Goal: Find specific page/section: Find specific page/section

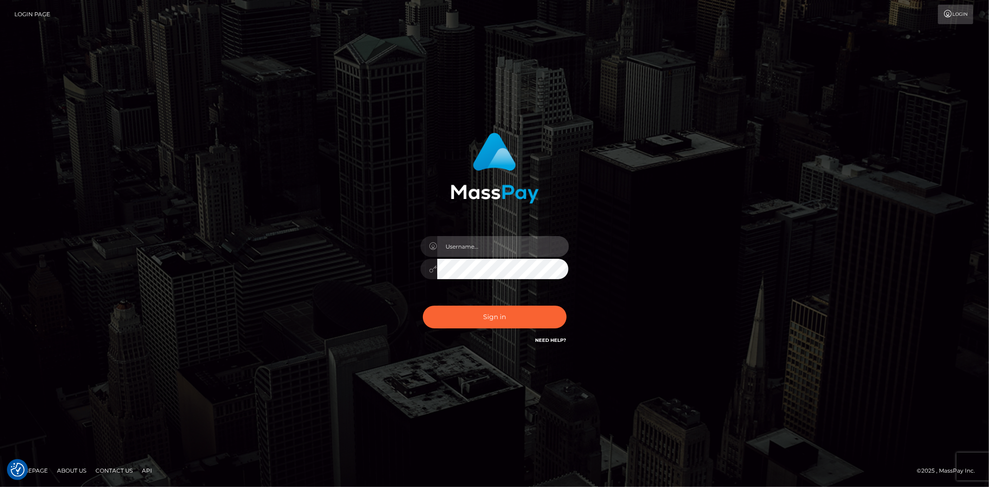
type input "Bern.Spree"
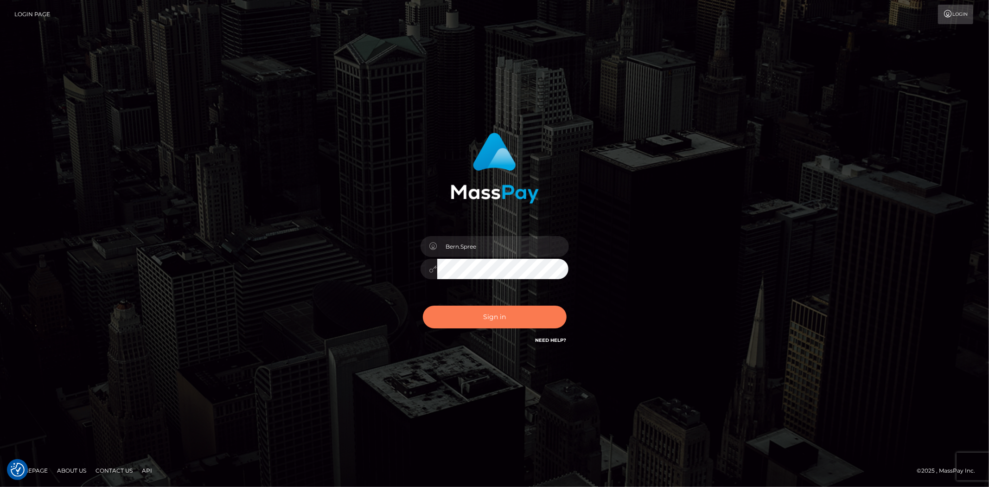
click at [511, 318] on button "Sign in" at bounding box center [495, 316] width 144 height 23
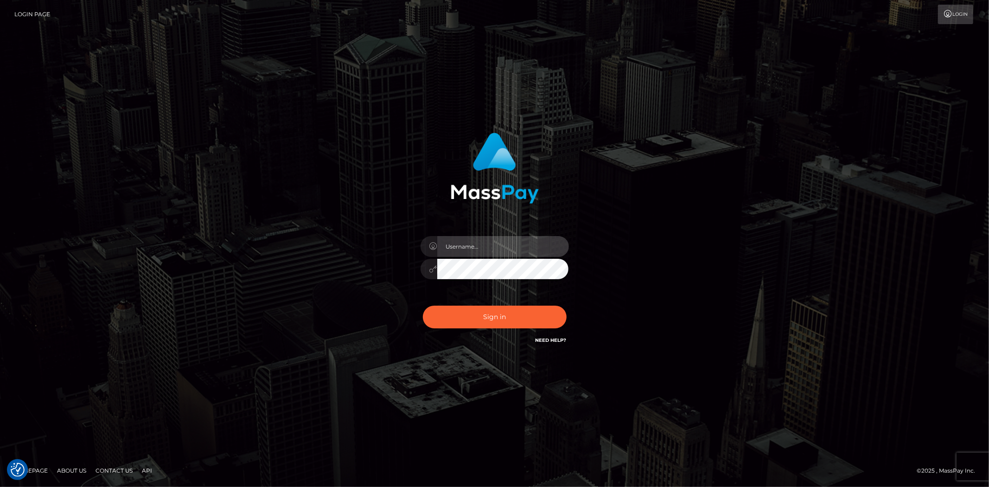
click at [480, 250] on input "text" at bounding box center [503, 246] width 132 height 21
type input "Bern.Spree"
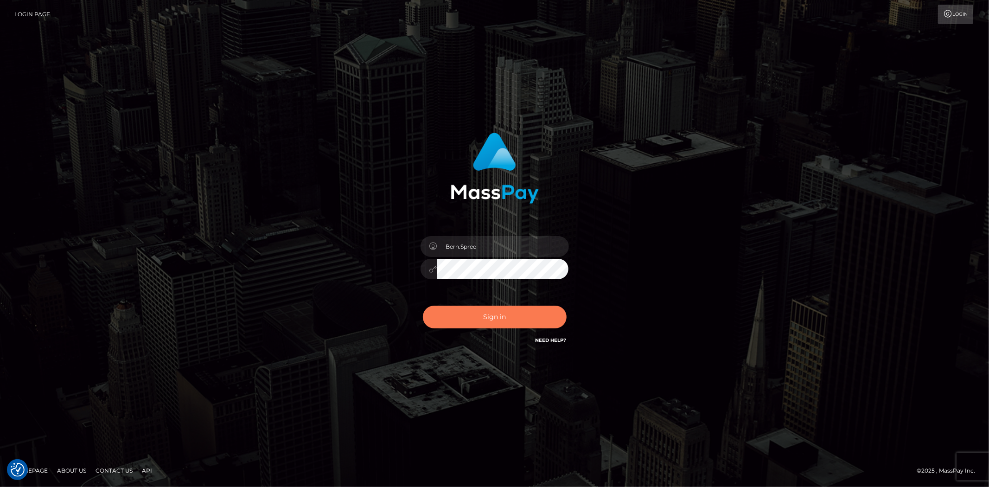
click at [463, 306] on button "Sign in" at bounding box center [495, 316] width 144 height 23
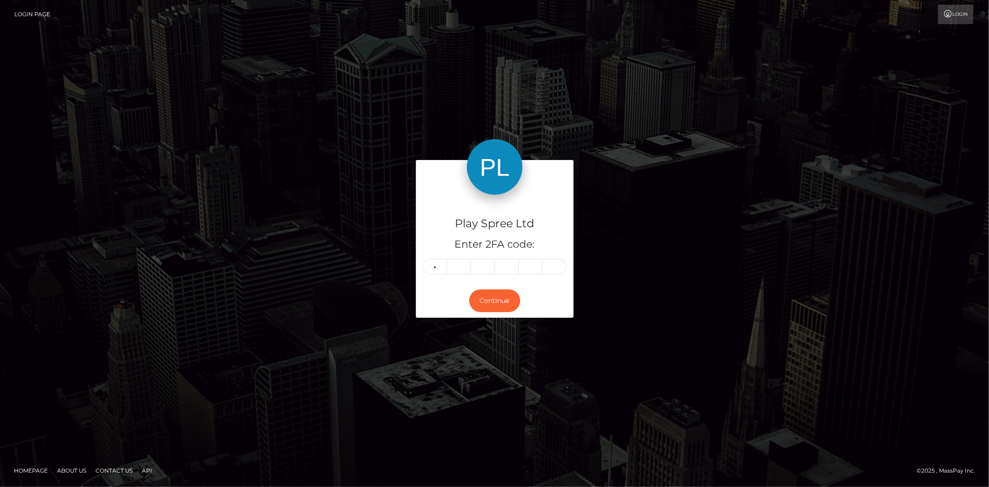
type input "3"
type input "1"
type input "6"
type input "4"
type input "9"
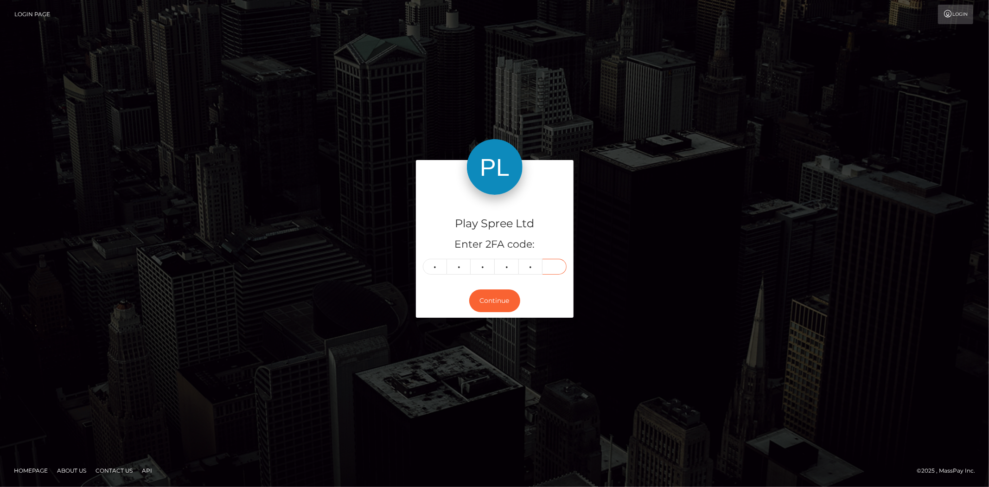
type input "7"
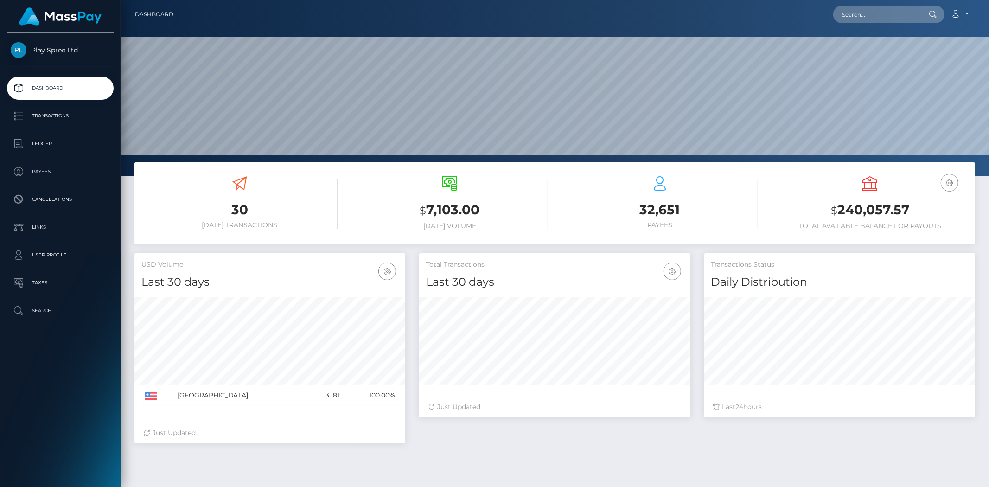
scroll to position [164, 271]
click at [872, 17] on input "text" at bounding box center [876, 15] width 87 height 18
paste input "1561471"
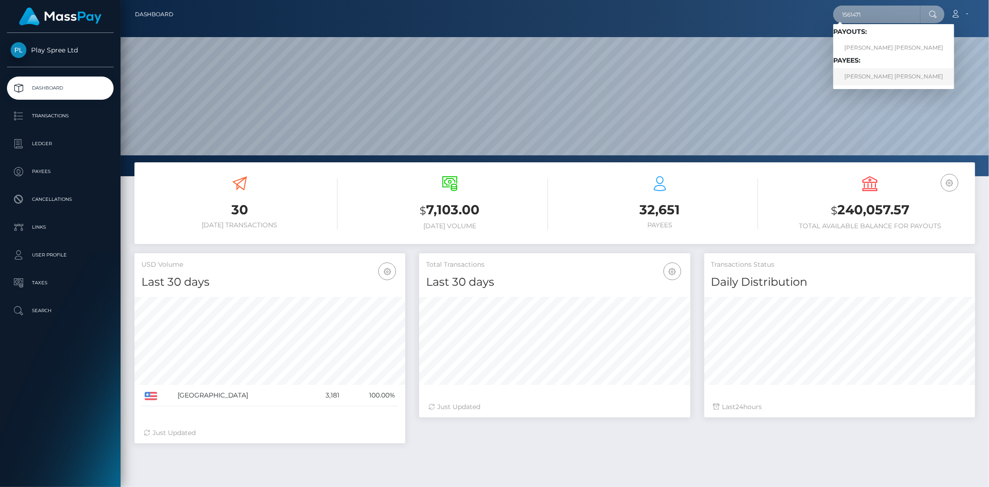
type input "1561471"
click at [869, 77] on link "TANNER PATRICK FLAHERTY" at bounding box center [893, 76] width 121 height 17
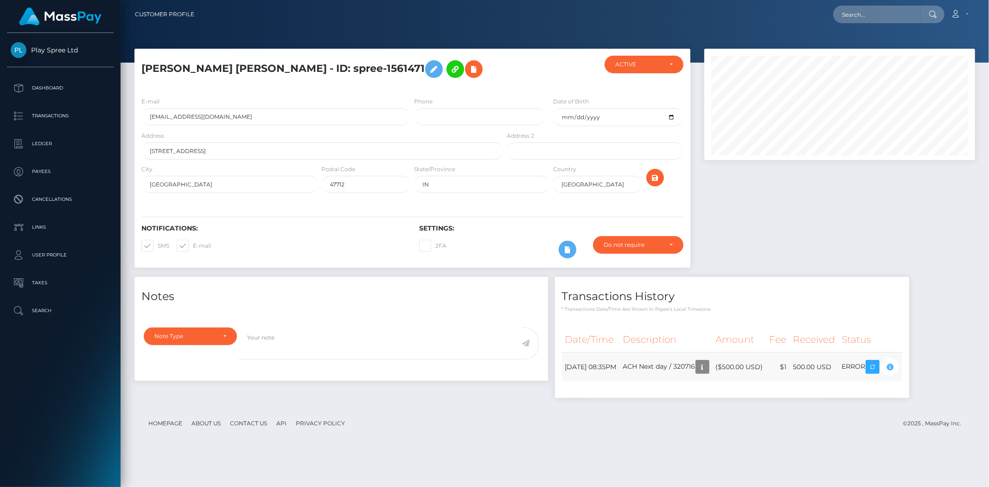
scroll to position [463326, 463166]
drag, startPoint x: 354, startPoint y: 62, endPoint x: 391, endPoint y: 67, distance: 37.4
click at [391, 67] on h5 "TANNER PATRICK FLAHERTY - ID: spree-1561471" at bounding box center [319, 69] width 356 height 27
copy h5 "1561471"
drag, startPoint x: 698, startPoint y: 368, endPoint x: 721, endPoint y: 366, distance: 22.8
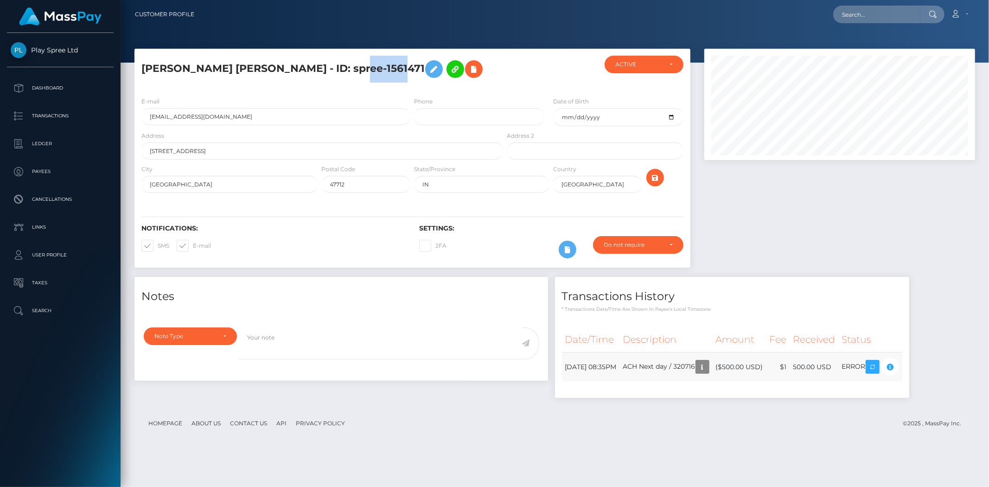
click at [712, 366] on td "ACH Next day / 320716" at bounding box center [666, 366] width 93 height 29
copy td "320716"
